Goal: Information Seeking & Learning: Check status

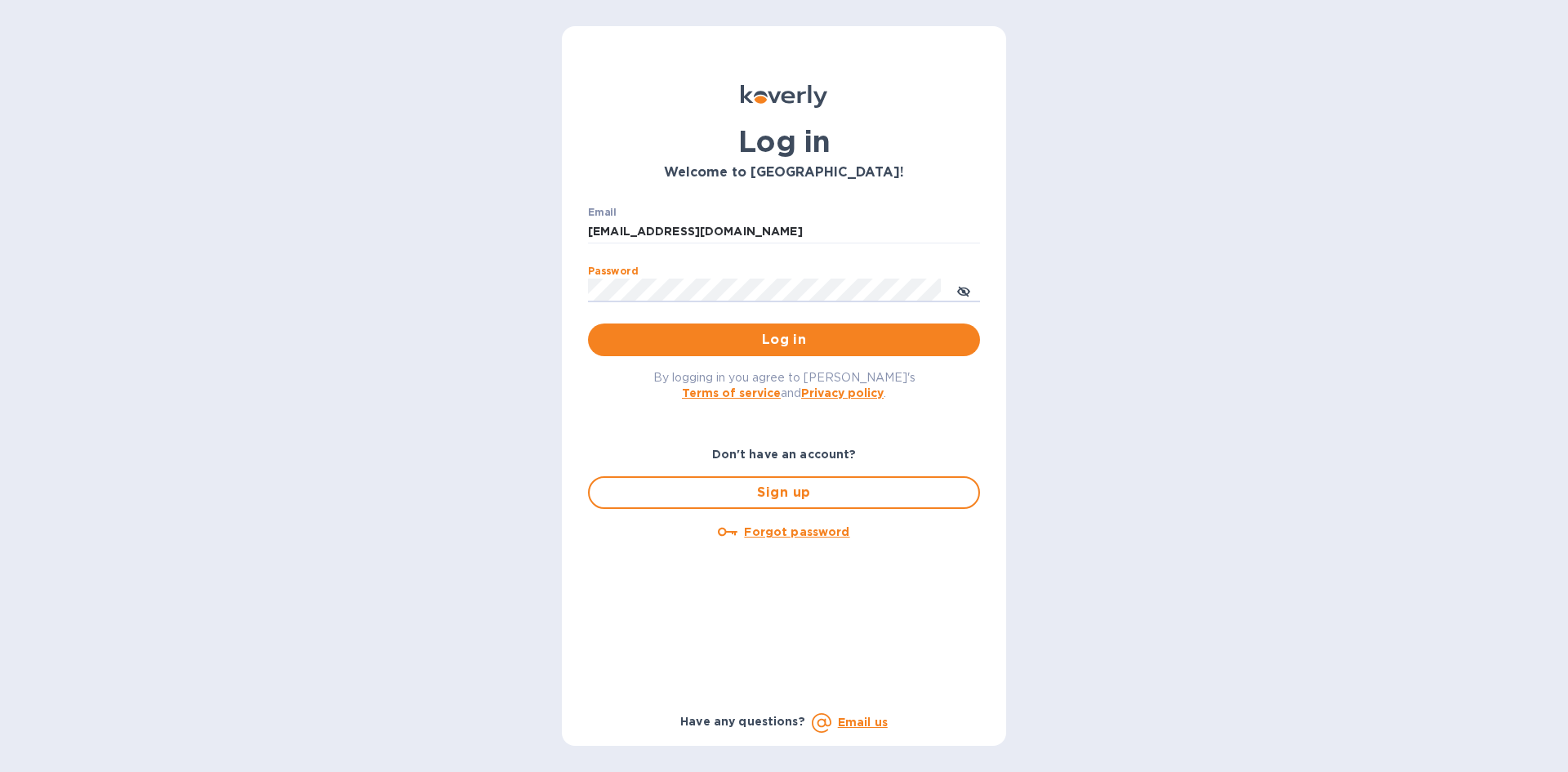
click at [588, 324] on button "Log in" at bounding box center [784, 339] width 392 height 32
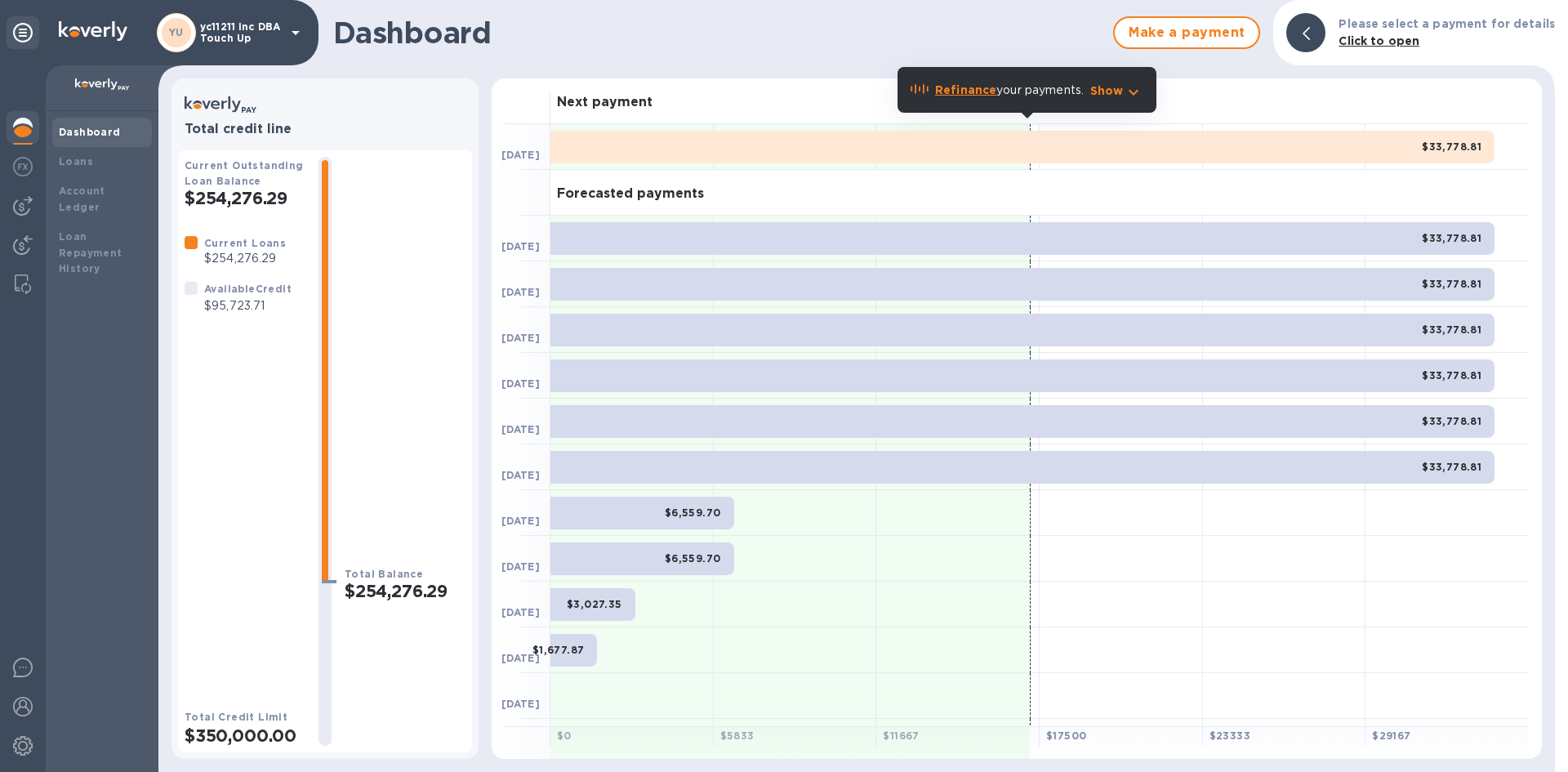
click at [230, 261] on p "$254,276.29" at bounding box center [244, 258] width 82 height 18
click at [226, 296] on div "Available Credit" at bounding box center [247, 289] width 88 height 18
click at [226, 297] on p "$95,723.71" at bounding box center [247, 305] width 88 height 18
click at [239, 265] on p "$254,276.29" at bounding box center [244, 258] width 82 height 18
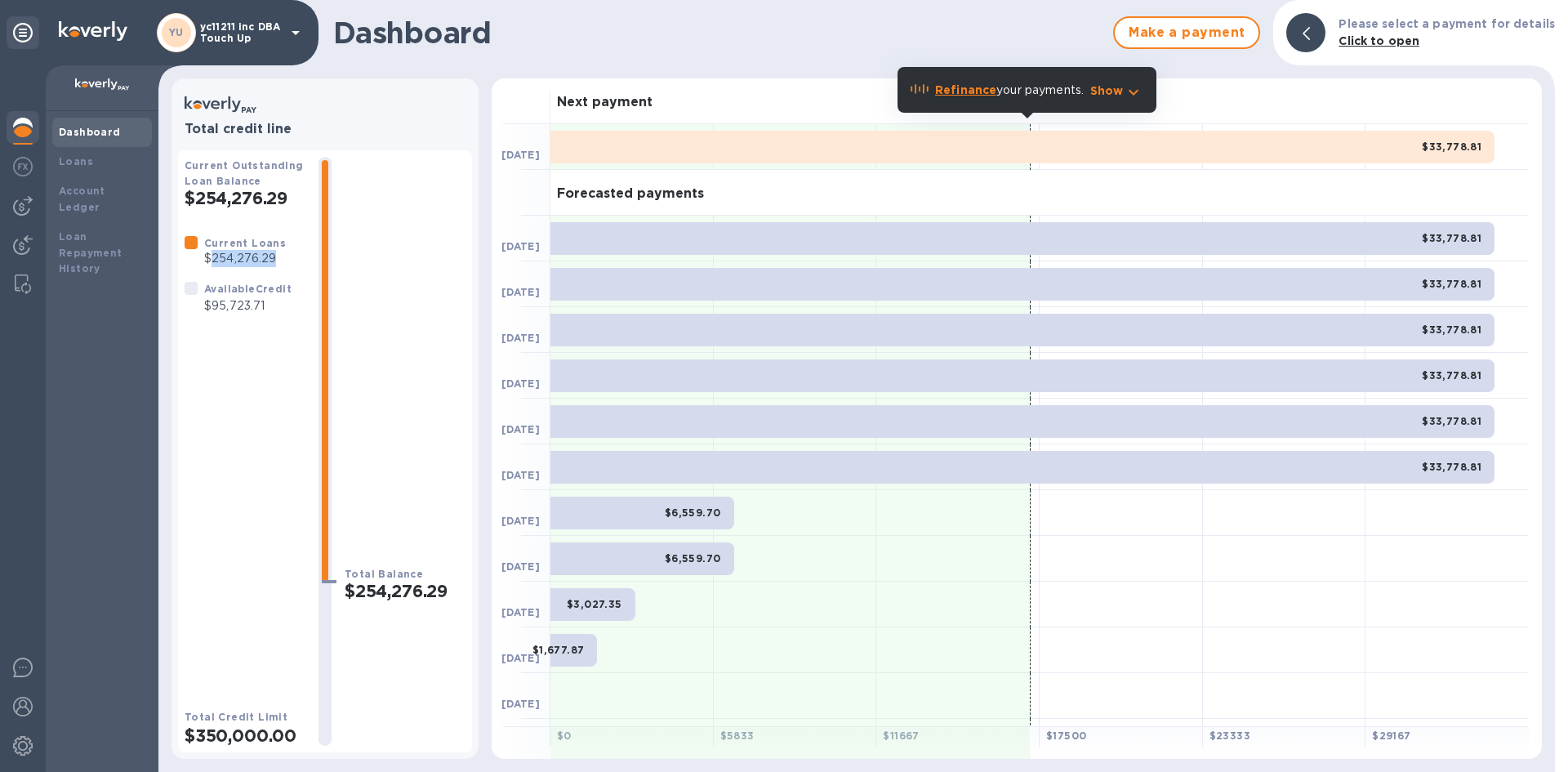
click at [239, 265] on p "$254,276.29" at bounding box center [244, 258] width 82 height 18
click at [230, 317] on div "Available Credit $95,723.71" at bounding box center [248, 297] width 94 height 41
click at [234, 255] on p "$254,276.29" at bounding box center [244, 258] width 82 height 18
drag, startPoint x: 214, startPoint y: 255, endPoint x: 275, endPoint y: 267, distance: 62.2
click at [283, 256] on div "Current Loans $254,276.29" at bounding box center [235, 251] width 114 height 46
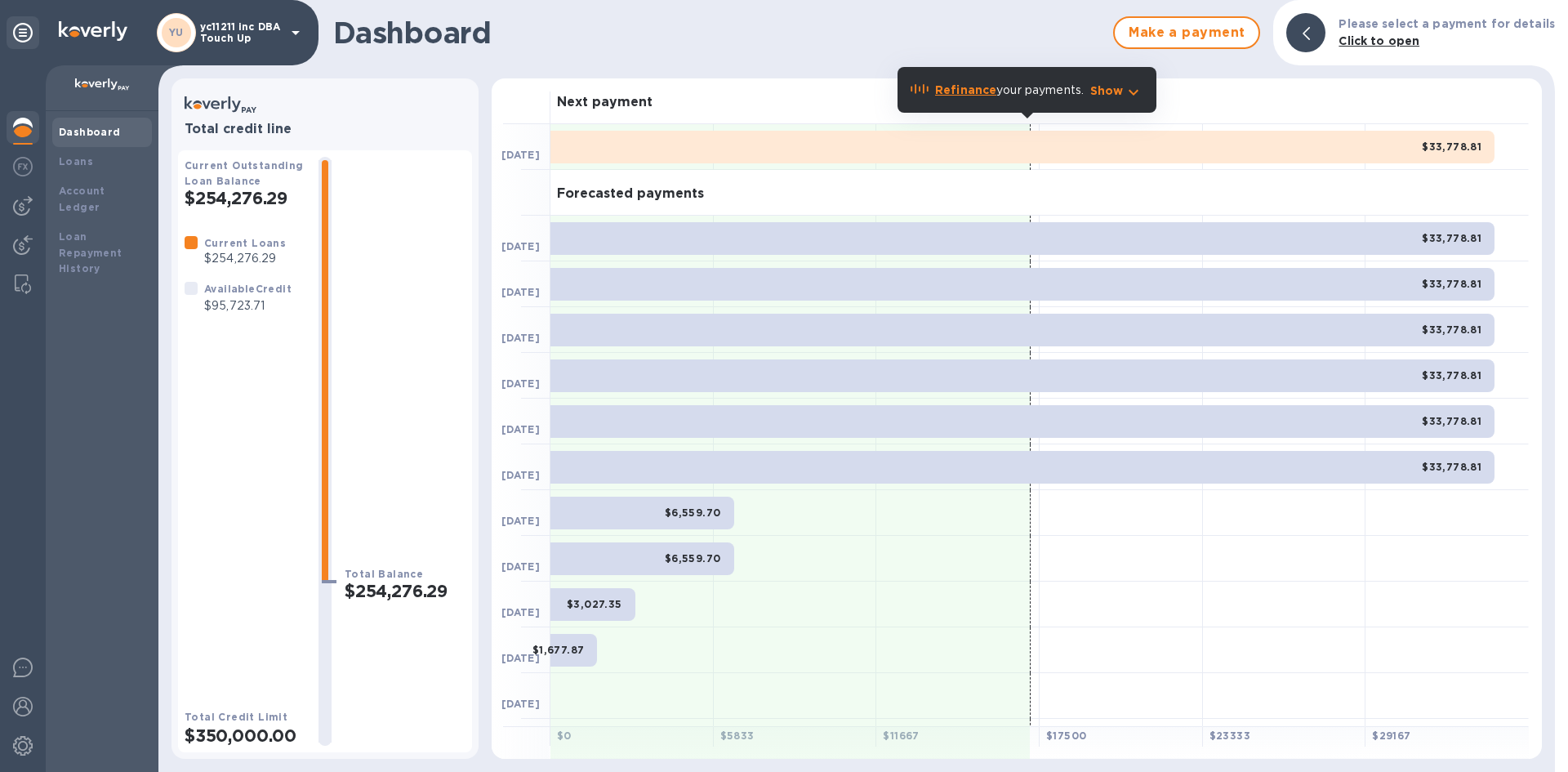
click at [219, 306] on p "$95,723.71" at bounding box center [247, 305] width 88 height 18
drag, startPoint x: 213, startPoint y: 254, endPoint x: 259, endPoint y: 256, distance: 46.0
click at [259, 256] on p "$254,276.29" at bounding box center [244, 258] width 82 height 18
click at [247, 325] on div "Current Loans $254,276.29 Available Credit $95,723.71" at bounding box center [244, 457] width 121 height 447
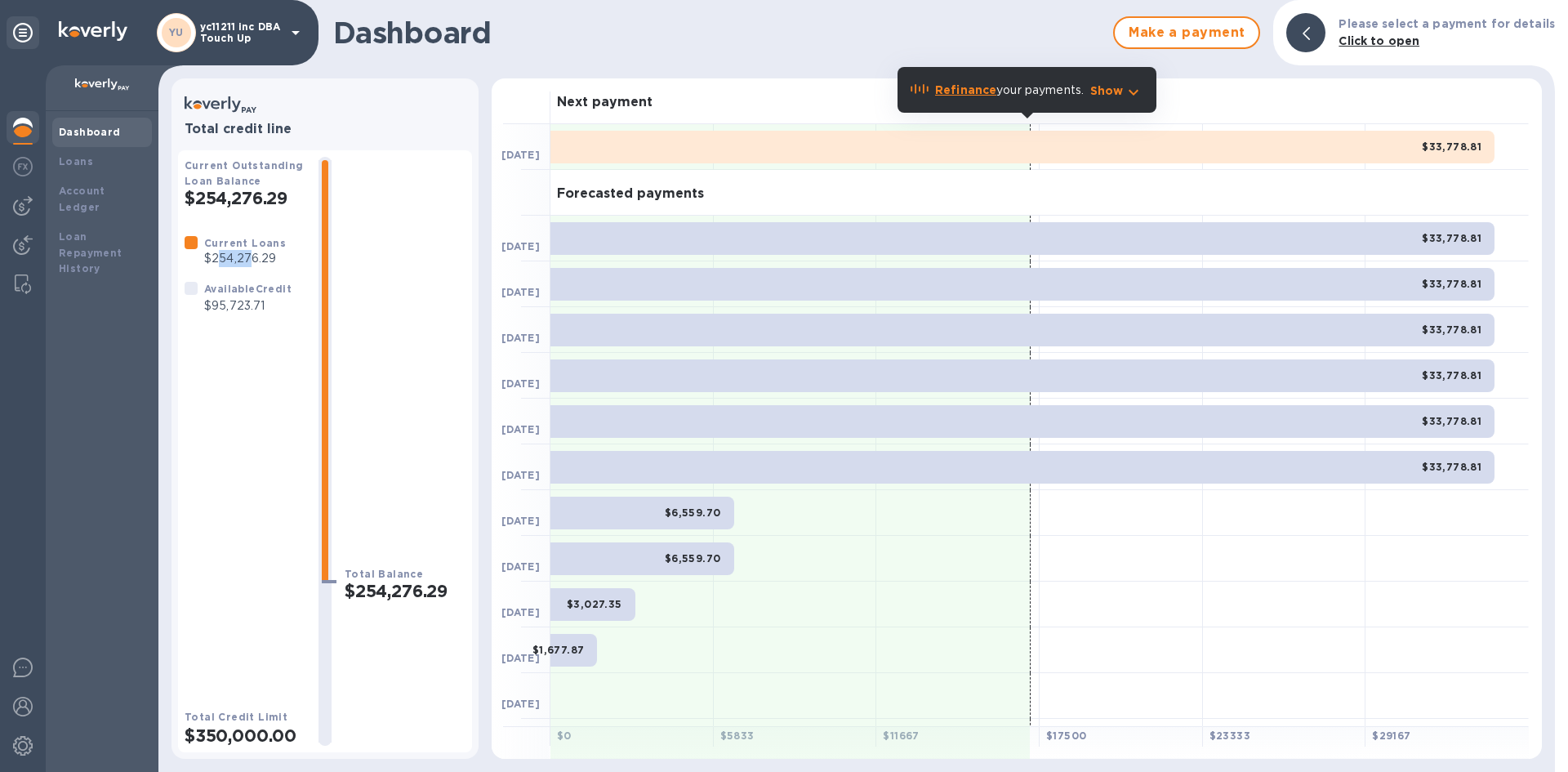
drag, startPoint x: 218, startPoint y: 261, endPoint x: 251, endPoint y: 254, distance: 33.7
click at [251, 254] on p "$254,276.29" at bounding box center [244, 258] width 82 height 18
click at [220, 335] on div "Current Loans $254,276.29 Available Credit $95,723.71" at bounding box center [244, 457] width 121 height 447
drag, startPoint x: 211, startPoint y: 267, endPoint x: 263, endPoint y: 268, distance: 52.0
click at [262, 267] on div "Current Loans $254,276.29" at bounding box center [245, 251] width 89 height 40
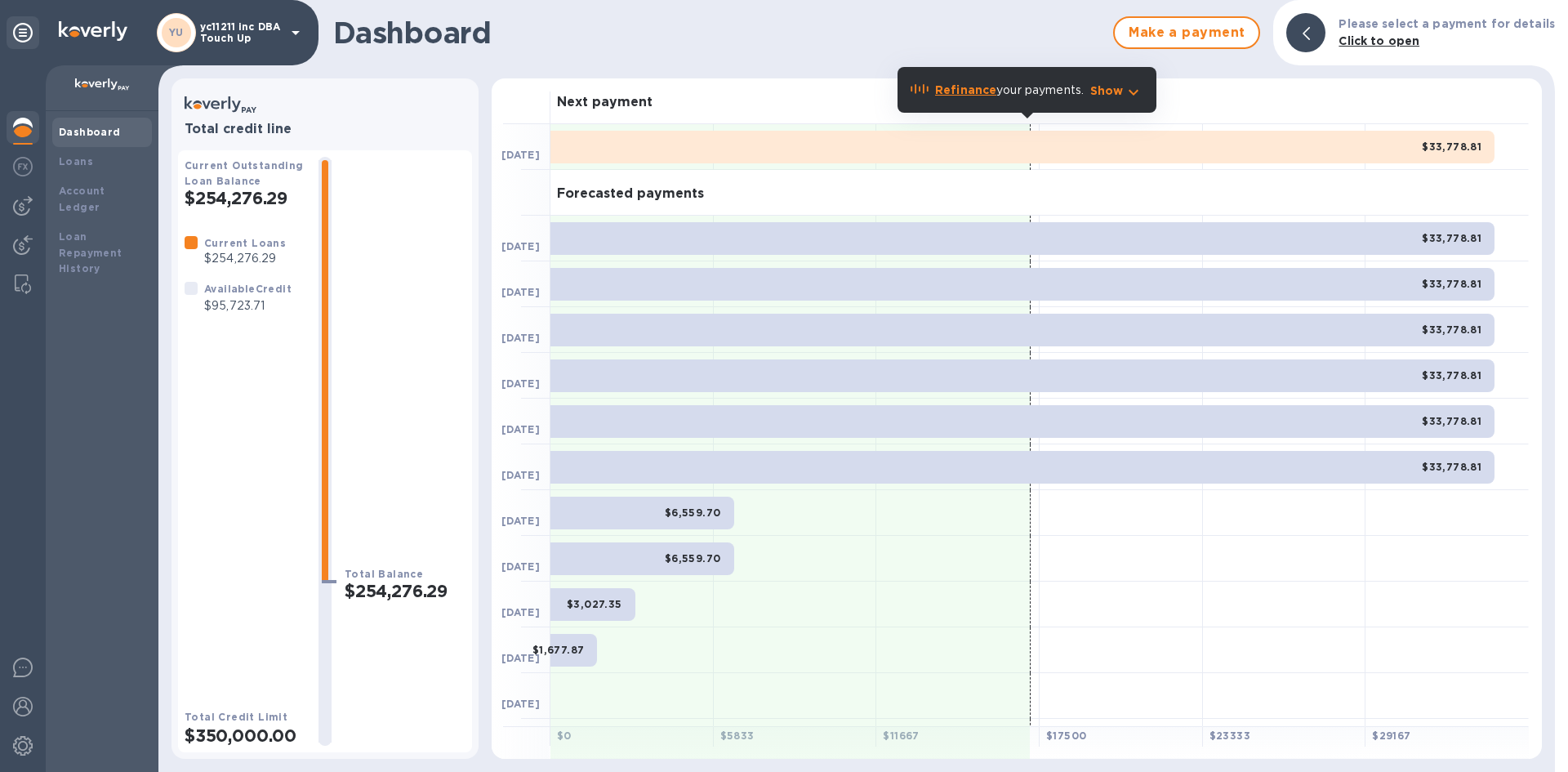
drag, startPoint x: 220, startPoint y: 344, endPoint x: 378, endPoint y: 398, distance: 167.0
click at [235, 350] on div "Current Loans $254,276.29 Available Credit $95,723.71" at bounding box center [244, 457] width 121 height 447
click at [225, 338] on div "Current Loans $254,276.29 Available Credit $95,723.71" at bounding box center [244, 457] width 121 height 447
click at [223, 308] on p "$95,723.71" at bounding box center [247, 305] width 88 height 18
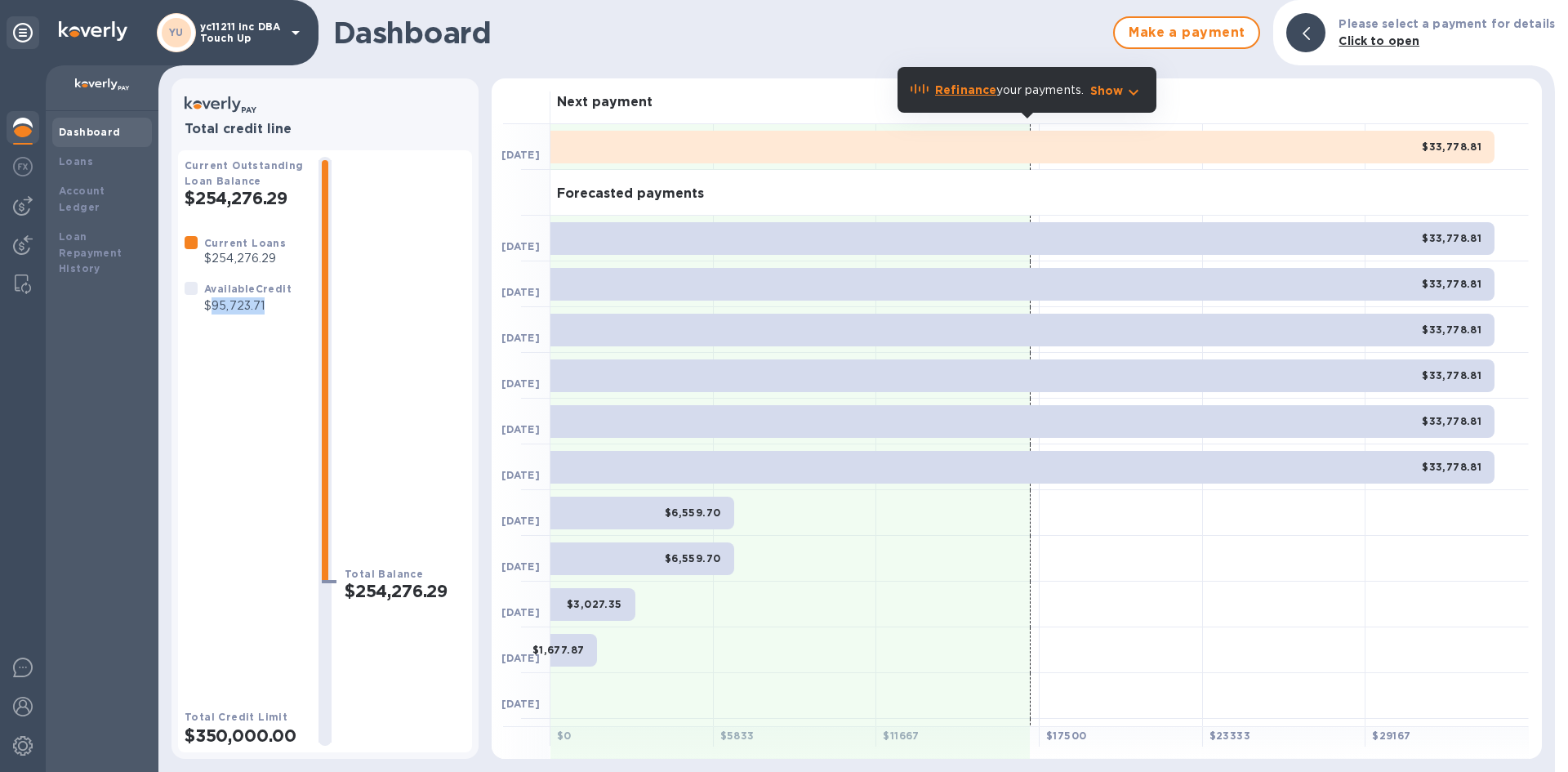
click at [218, 309] on p "$95,723.71" at bounding box center [247, 305] width 88 height 18
drag, startPoint x: 218, startPoint y: 251, endPoint x: 277, endPoint y: 255, distance: 59.1
click at [276, 255] on p "$254,276.29" at bounding box center [244, 258] width 82 height 18
click at [240, 300] on p "$95,723.71" at bounding box center [247, 305] width 88 height 18
drag, startPoint x: 213, startPoint y: 303, endPoint x: 264, endPoint y: 302, distance: 51.0
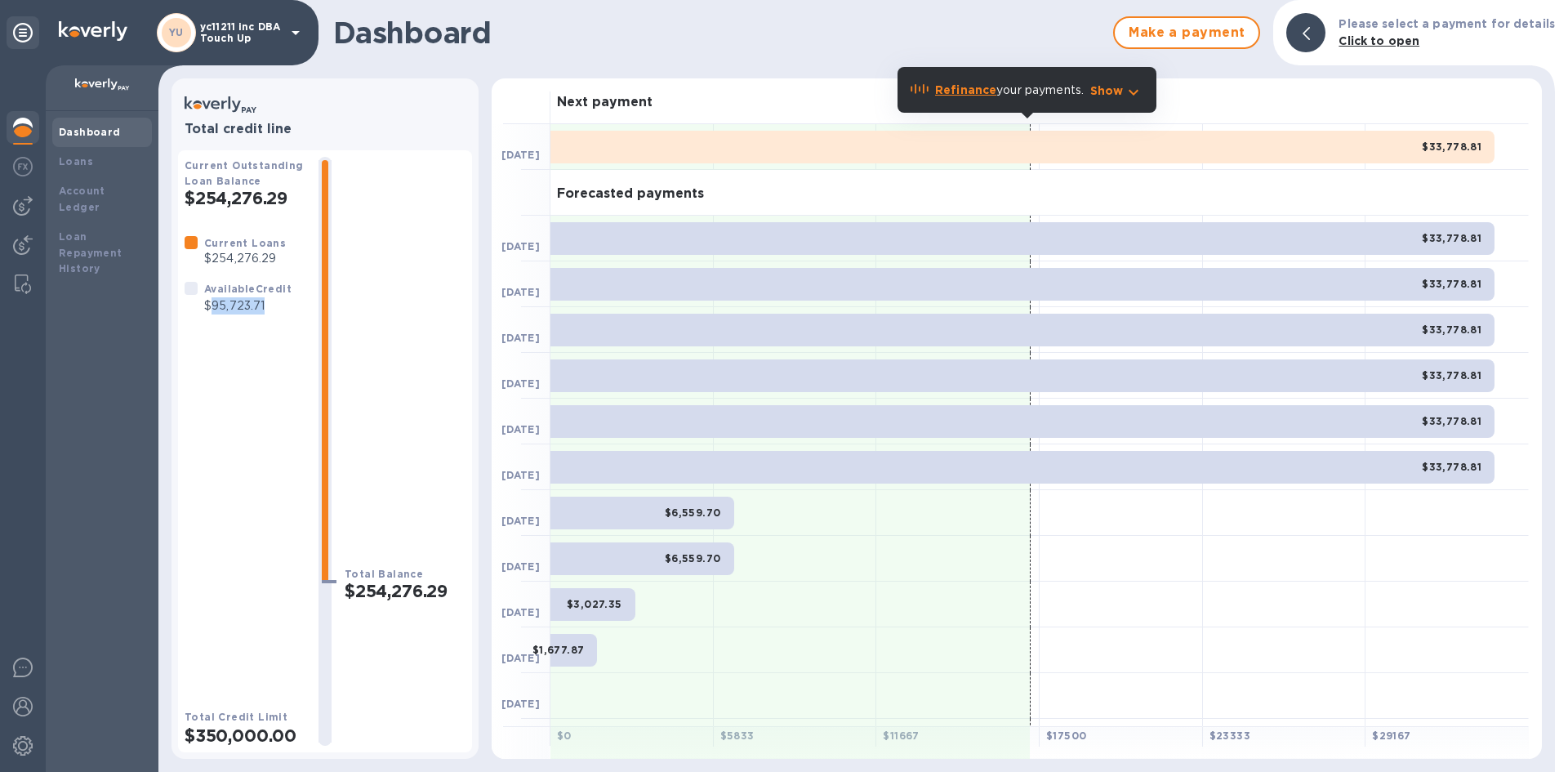
click at [264, 302] on p "$95,723.71" at bounding box center [247, 305] width 88 height 18
click at [262, 254] on p "$254,276.29" at bounding box center [244, 258] width 82 height 18
